Goal: Navigation & Orientation: Find specific page/section

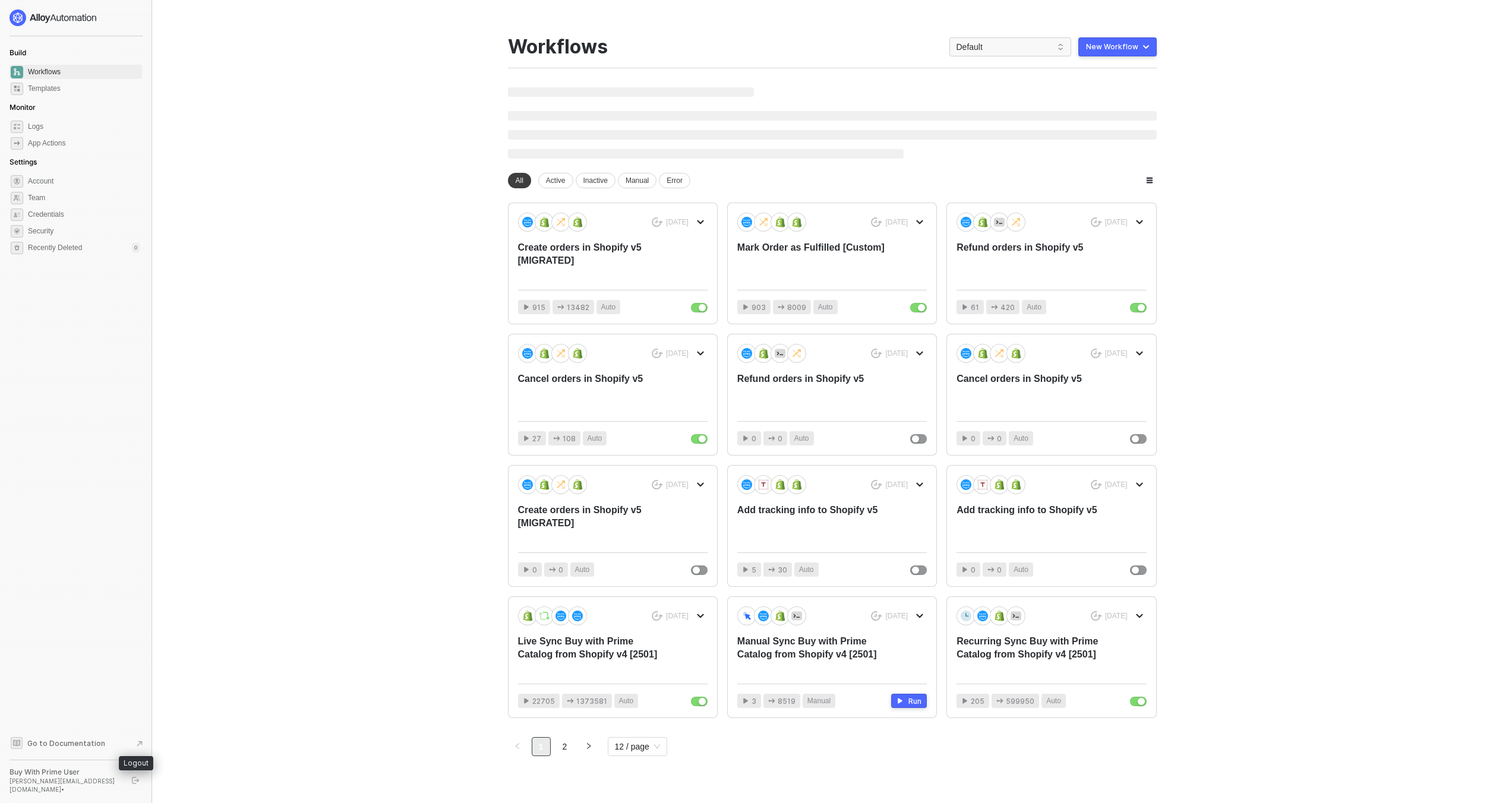
click at [131, 784] on button "button" at bounding box center [135, 780] width 14 height 14
